Goal: Task Accomplishment & Management: Use online tool/utility

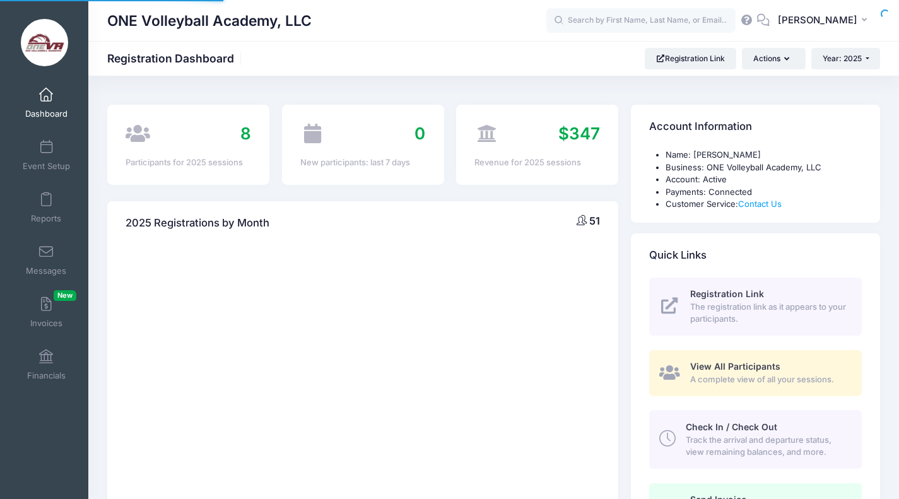
select select
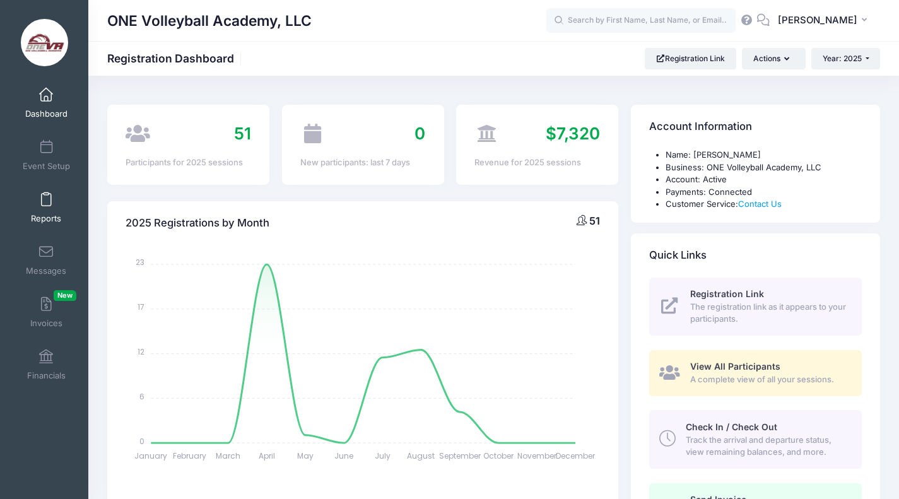
click at [44, 215] on span "Reports" at bounding box center [46, 218] width 30 height 11
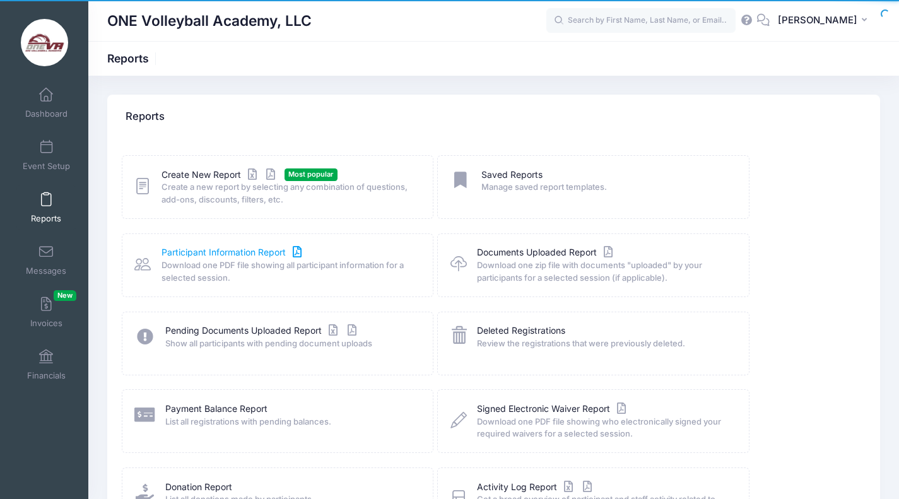
click at [238, 255] on link "Participant Information Report" at bounding box center [232, 252] width 143 height 13
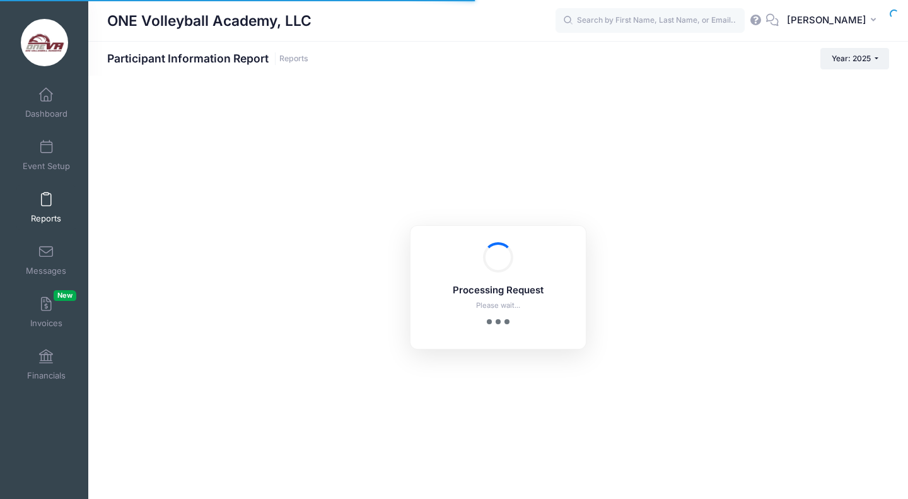
checkbox input "true"
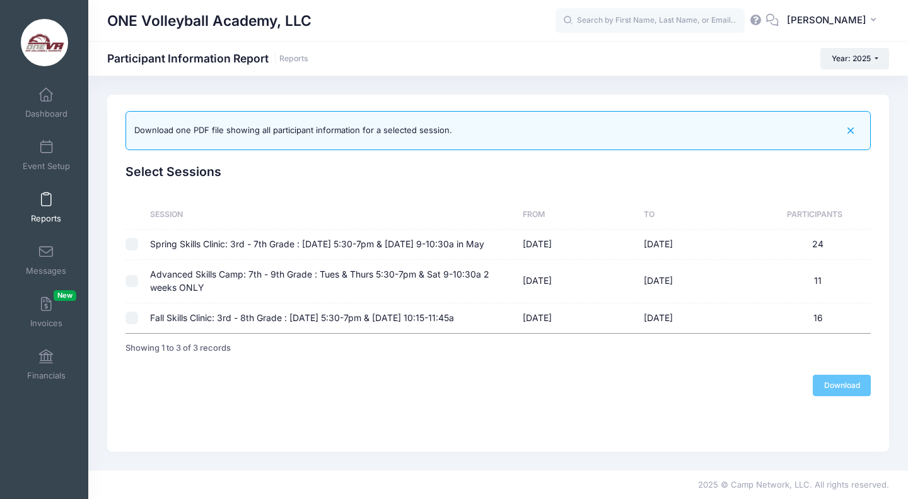
click at [264, 331] on td "Fall Skills Clinic: 3rd - 8th Grade : [DATE] 5:30-7pm & [DATE] 10:15-11:45a" at bounding box center [330, 318] width 373 height 30
checkbox input "true"
click at [819, 396] on link "Download" at bounding box center [842, 385] width 58 height 21
